Goal: Task Accomplishment & Management: Manage account settings

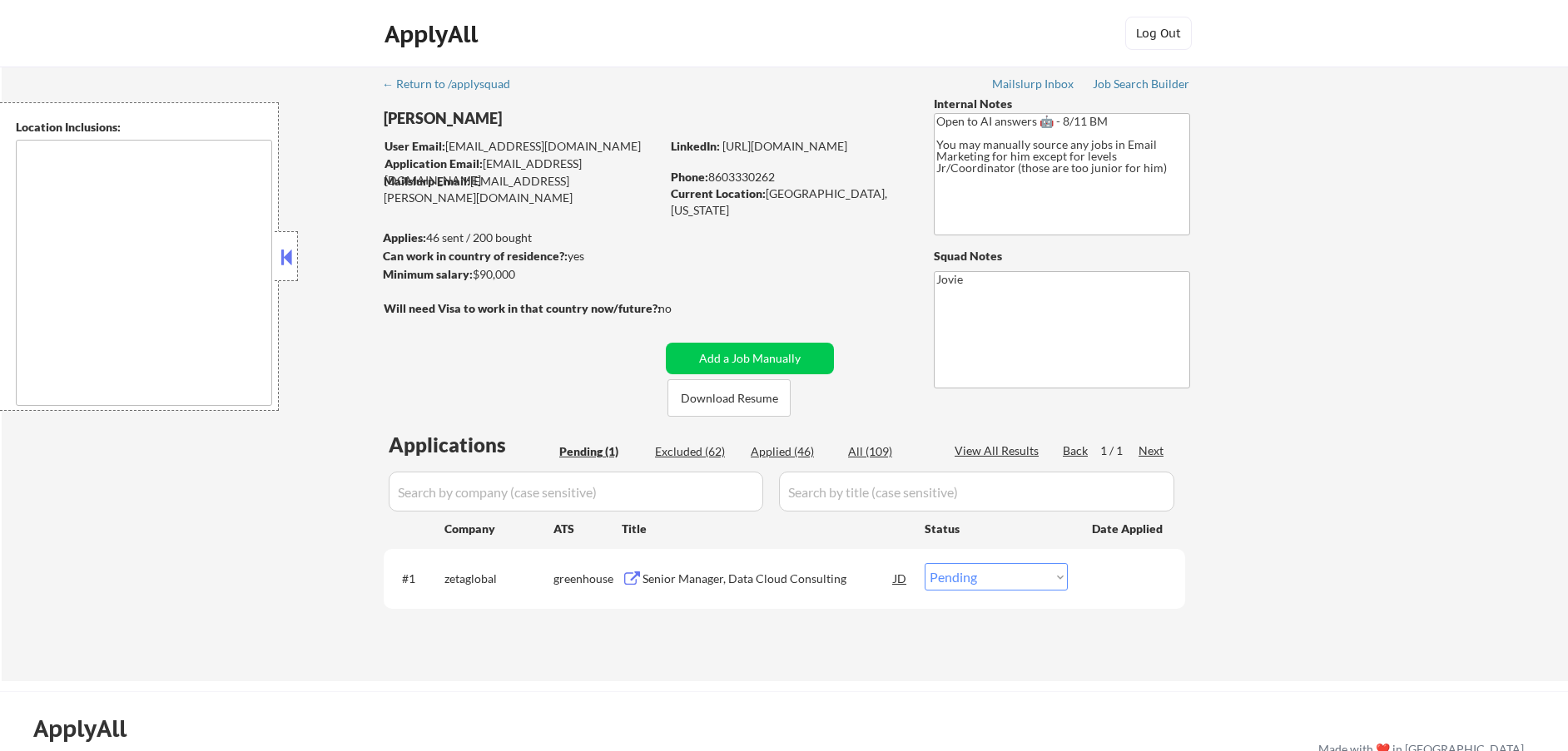
click at [797, 445] on div "Applied (46)" at bounding box center [791, 451] width 83 height 16
select select ""applied""
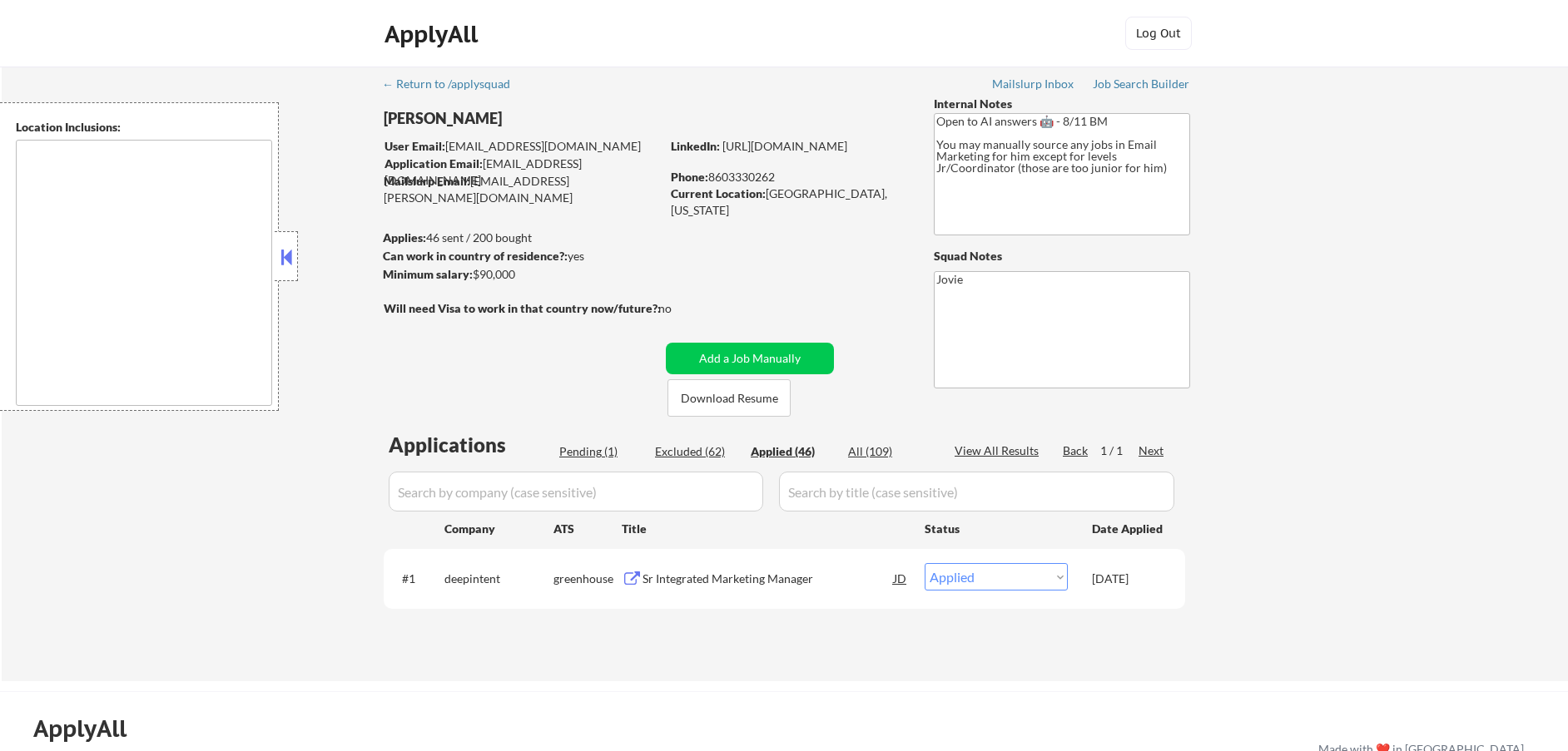
select select ""applied""
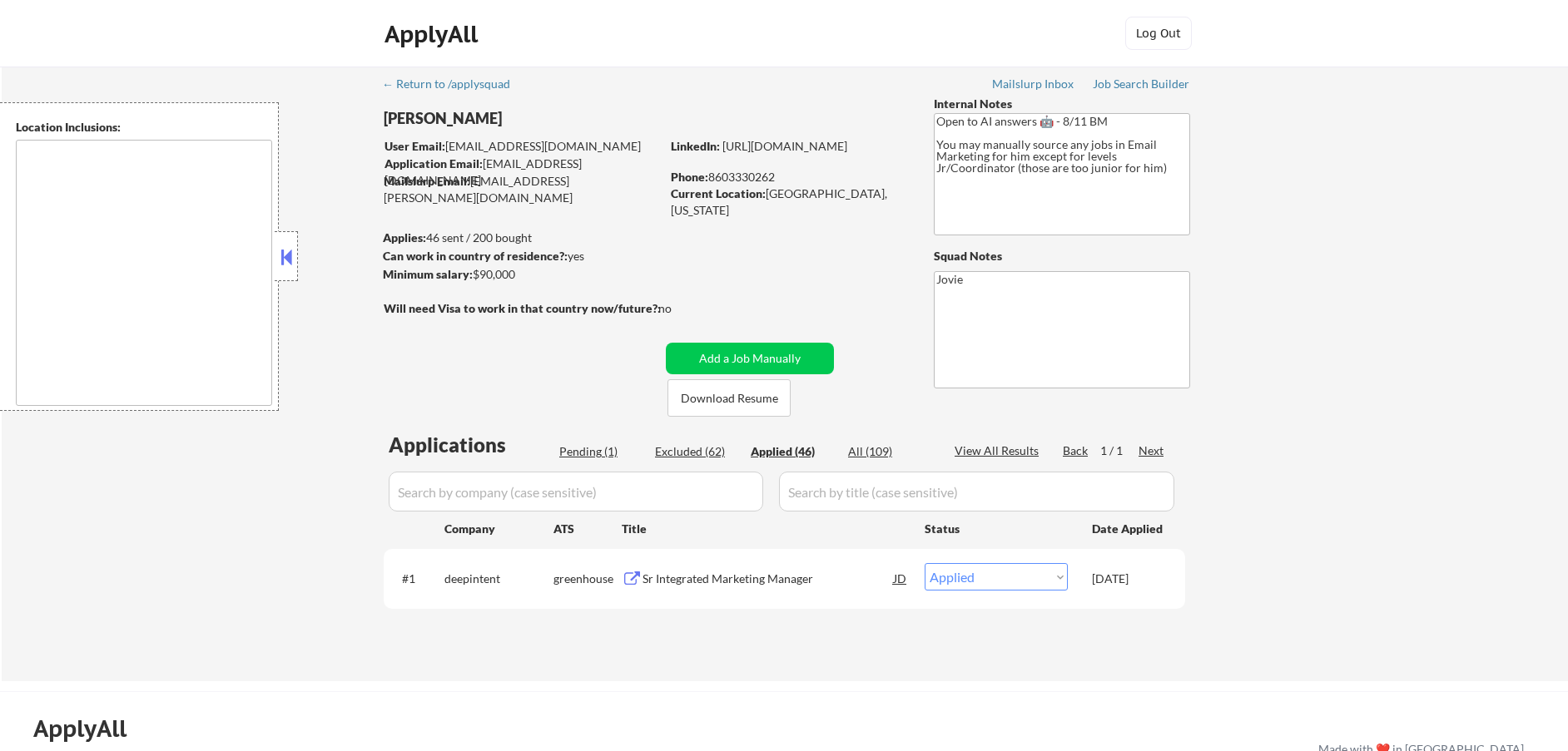
select select ""applied""
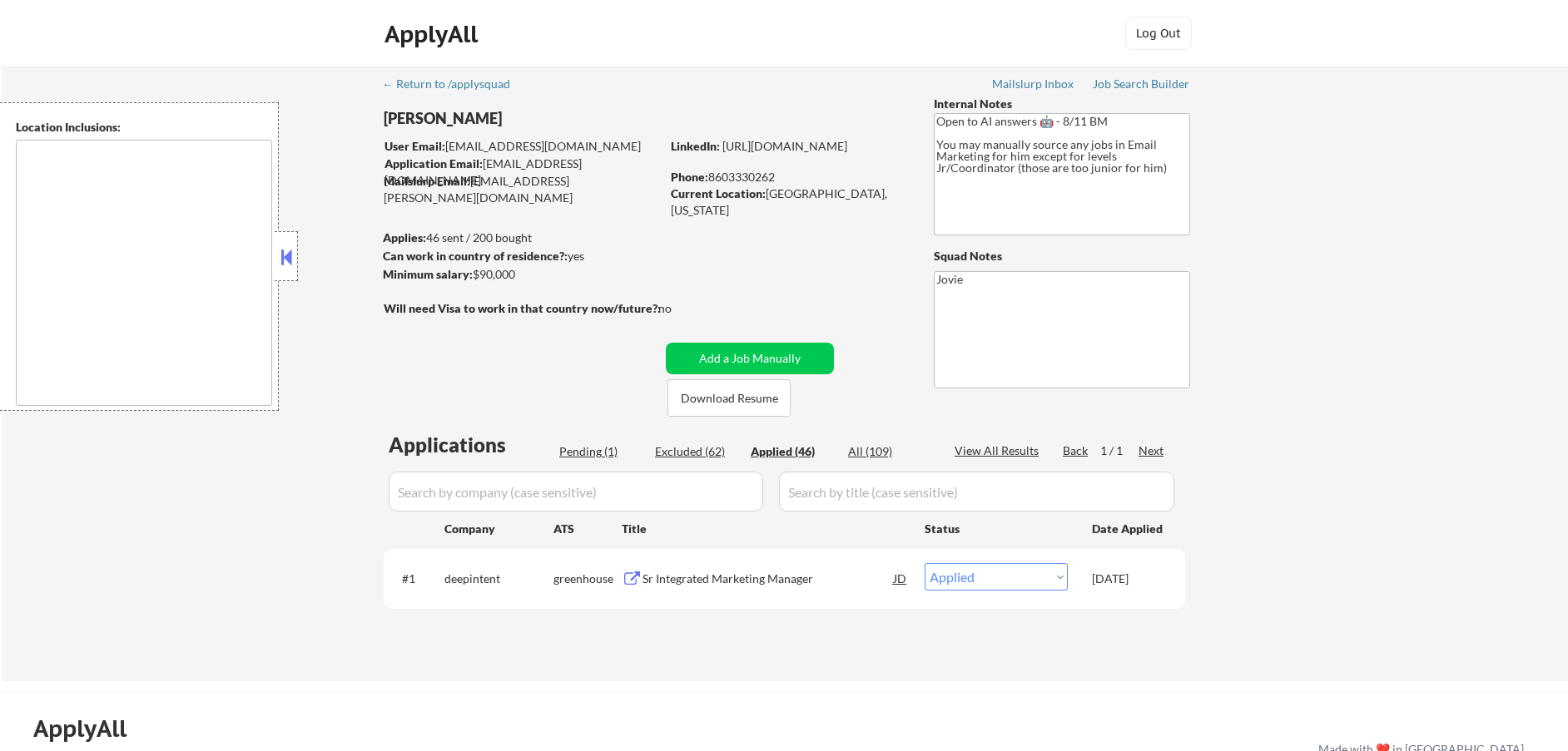
select select ""applied""
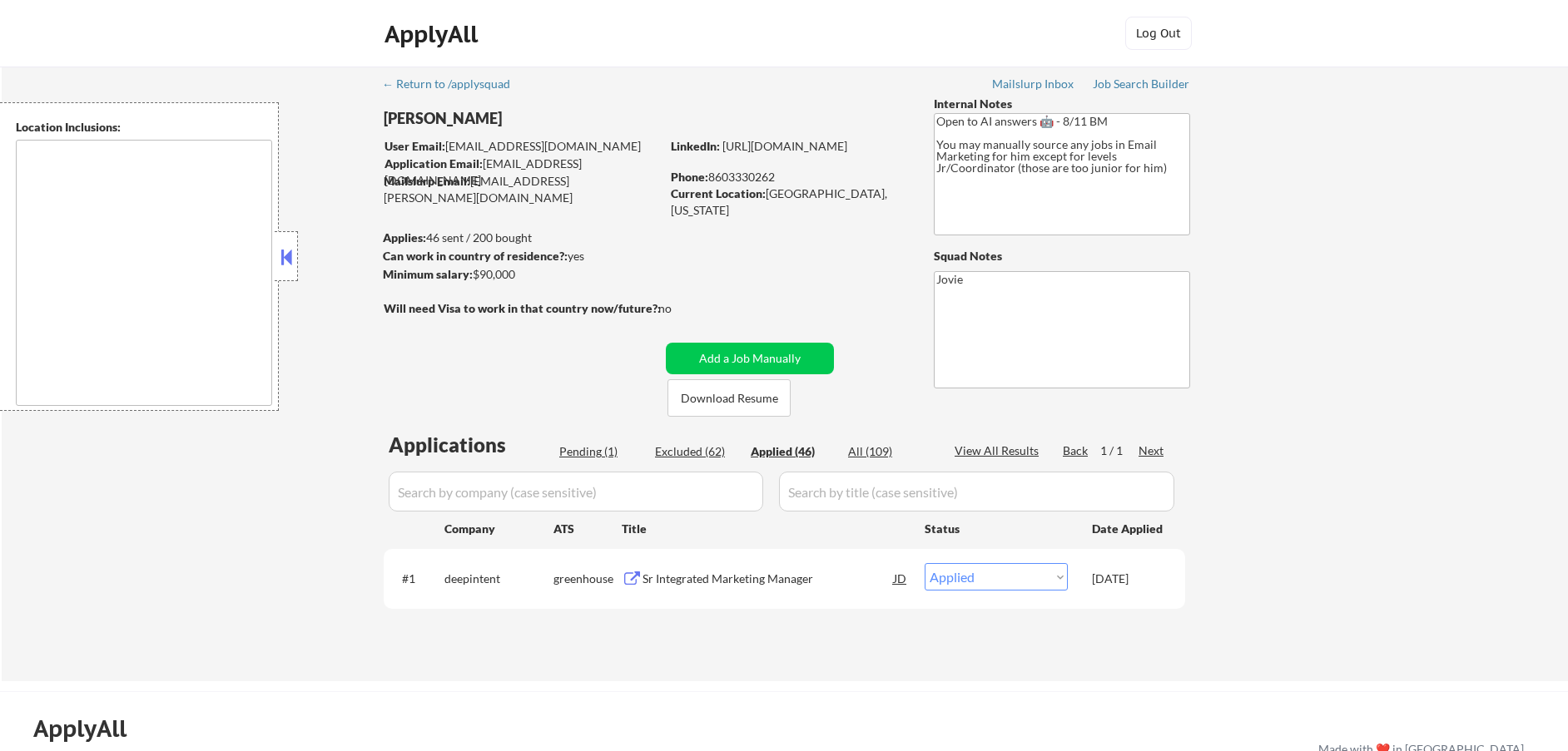
select select ""applied""
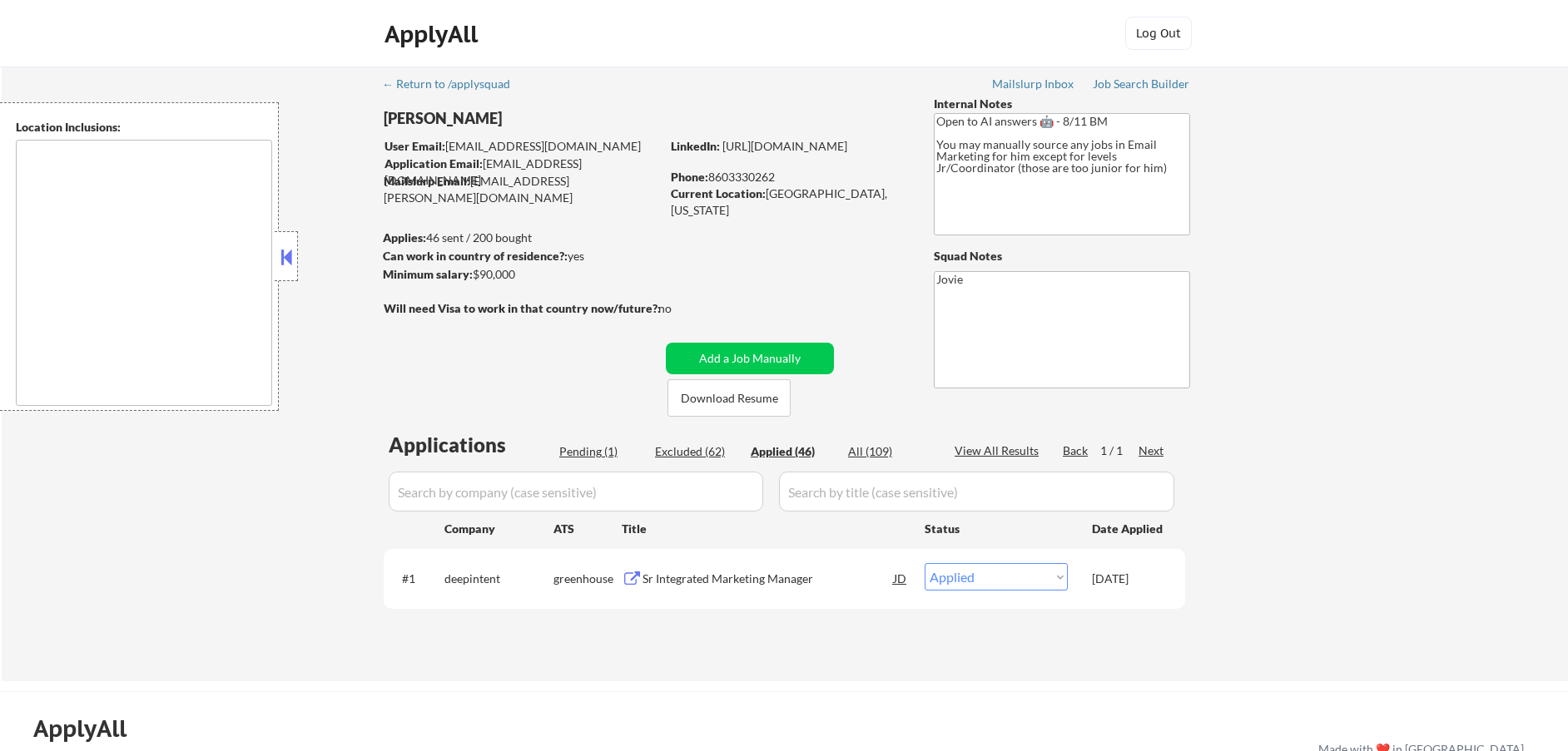
select select ""applied""
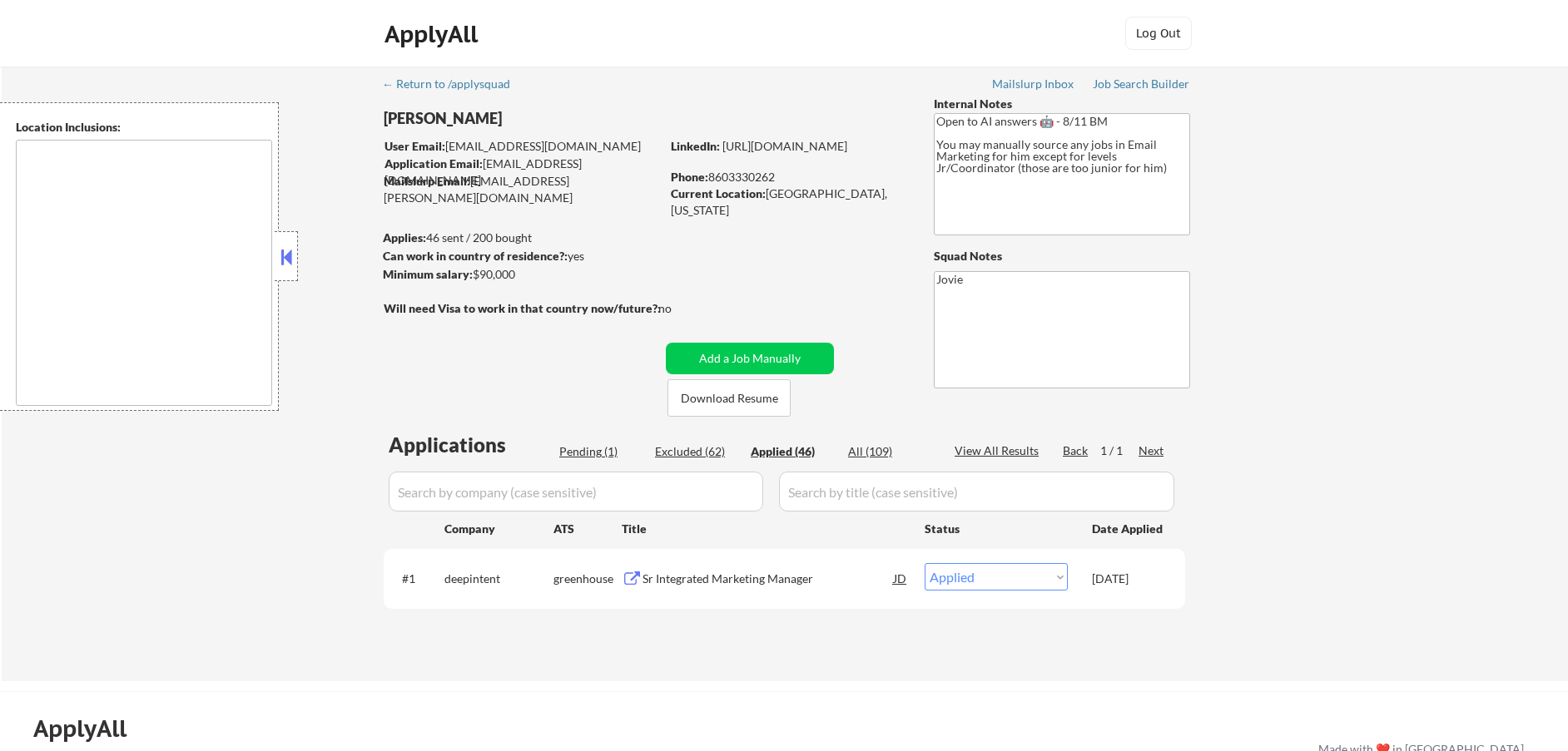
select select ""applied""
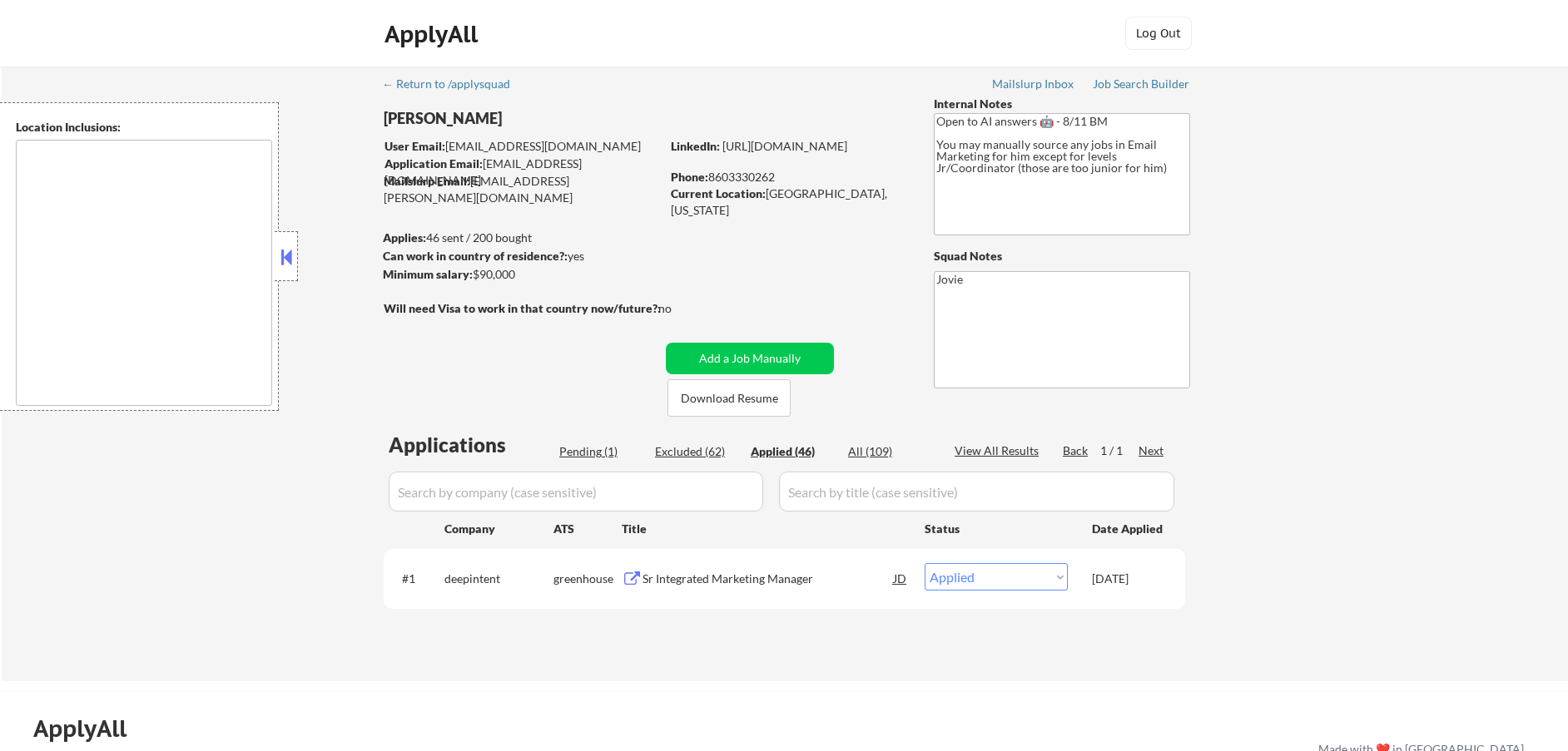
select select ""applied""
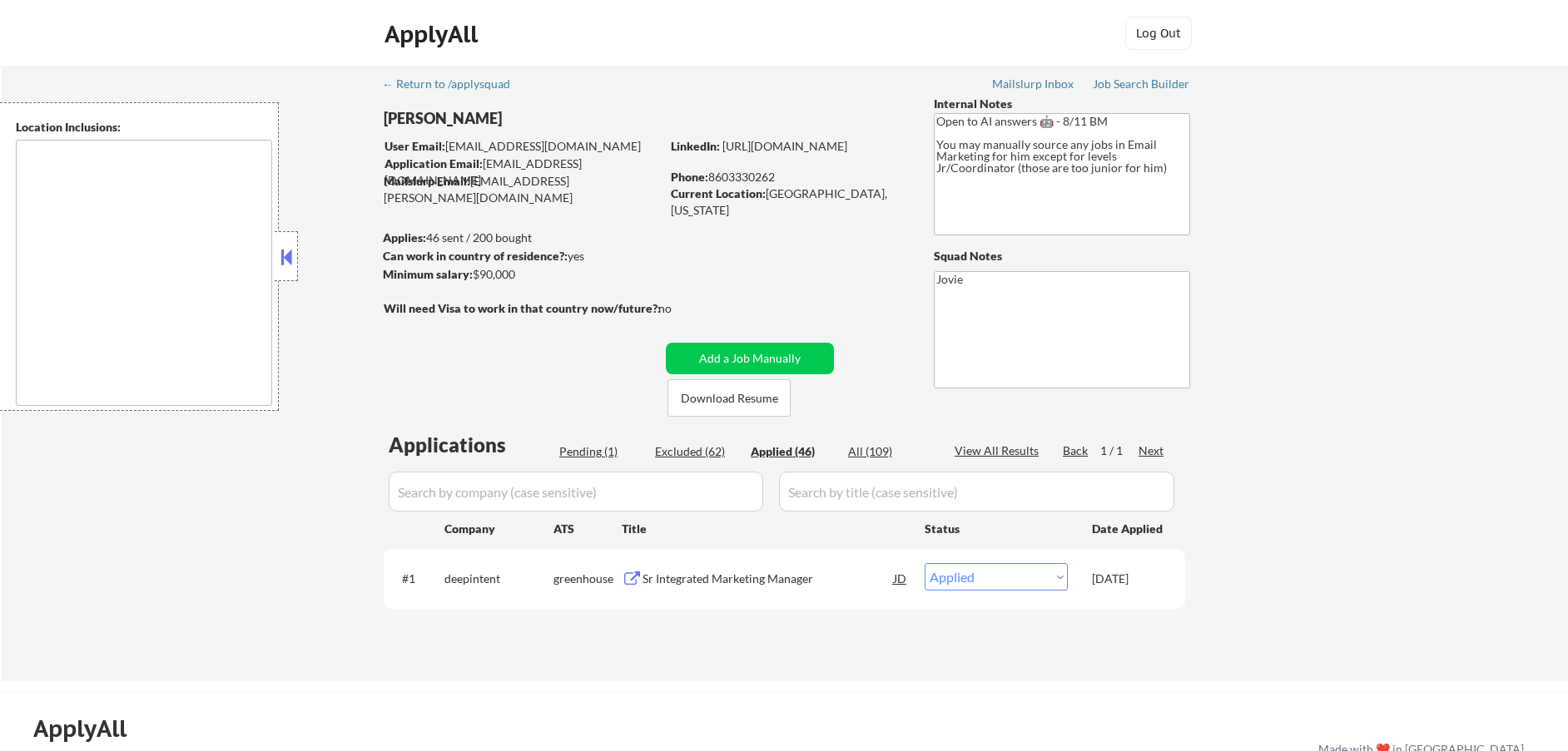
select select ""applied""
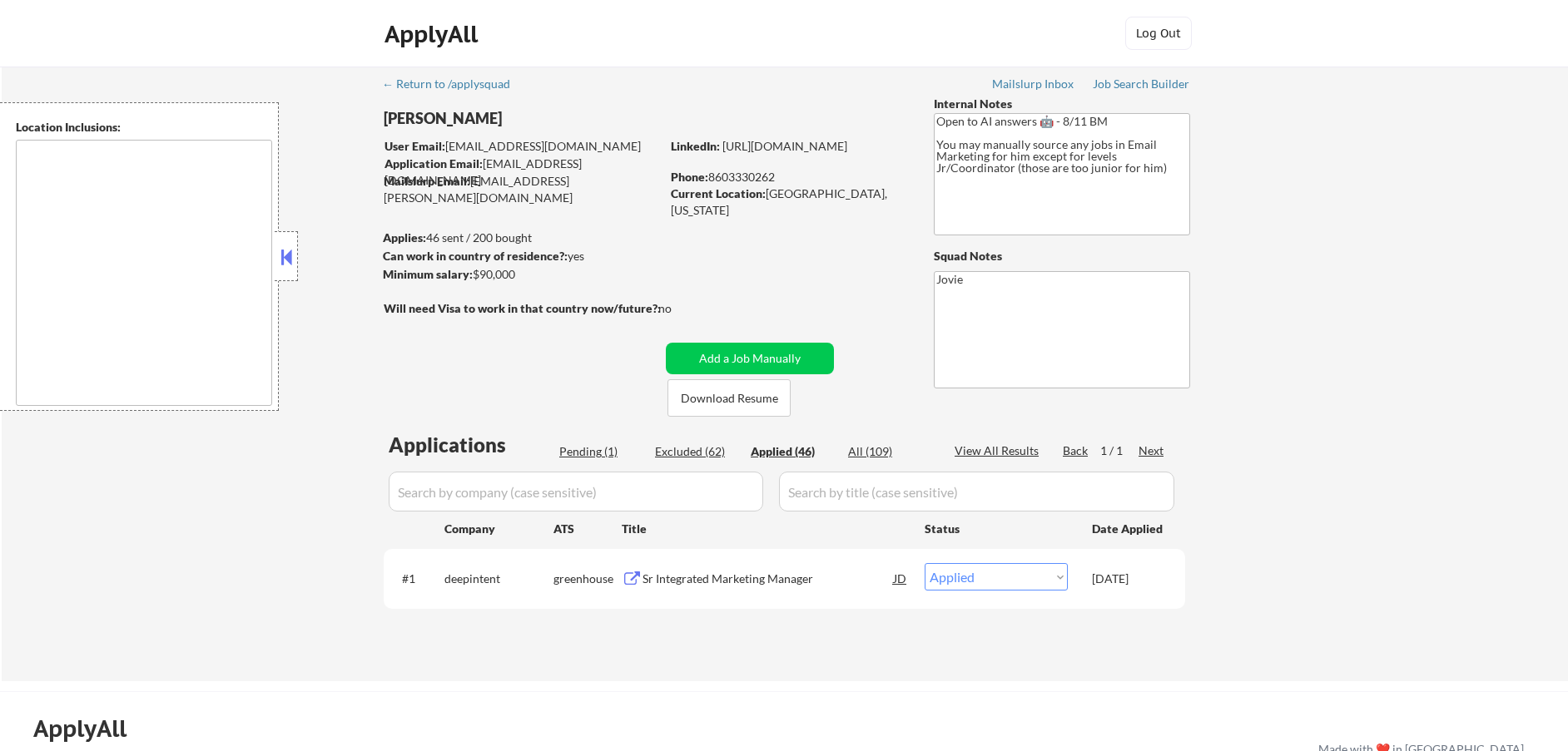
select select ""applied""
